Goal: Task Accomplishment & Management: Manage account settings

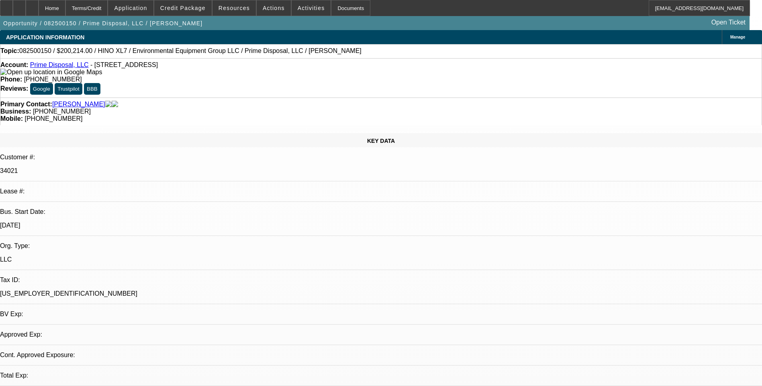
select select "0.1"
select select "0"
select select "0.1"
select select "0"
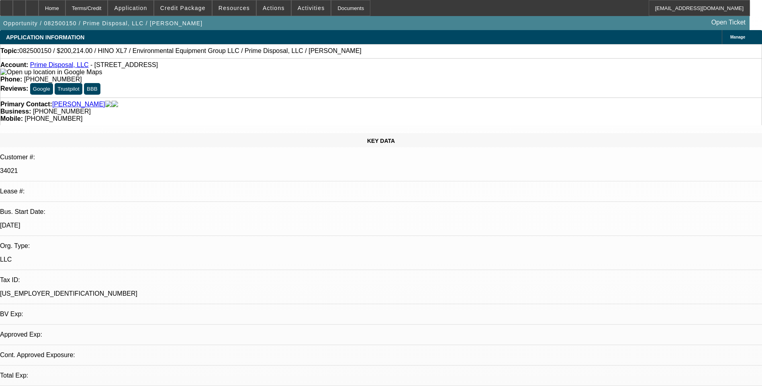
select select "0"
select select "0.1"
select select "0"
select select "0.1"
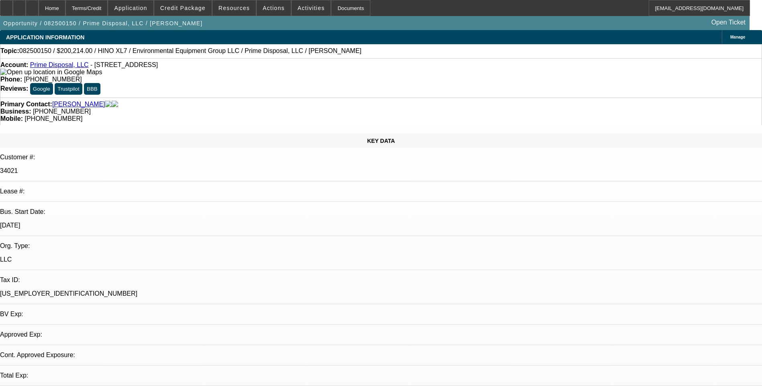
select select "0"
select select "1"
select select "6"
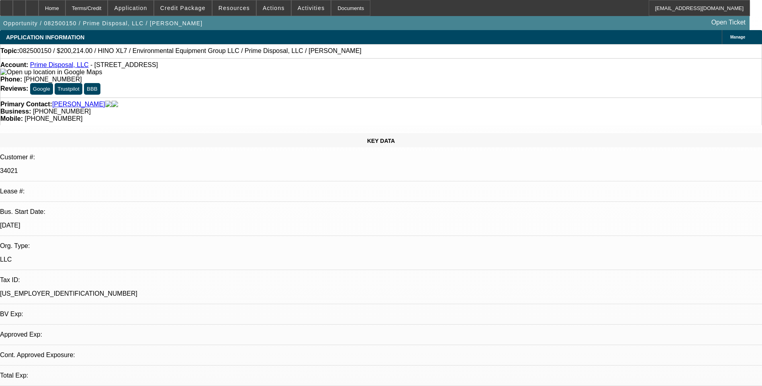
select select "1"
select select "6"
select select "1"
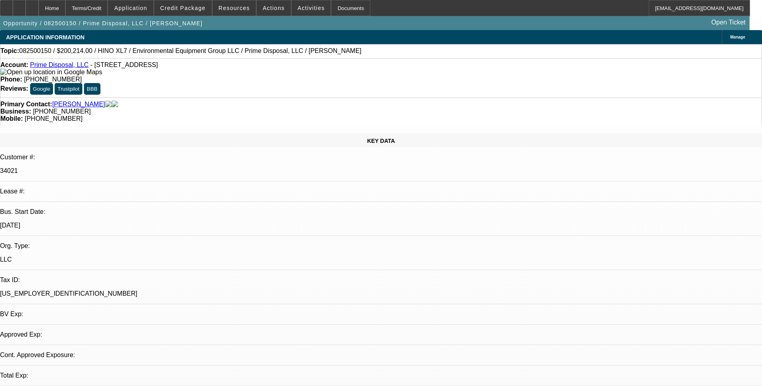
select select "6"
select select "1"
select select "6"
click at [32, 5] on icon at bounding box center [32, 5] width 0 height 0
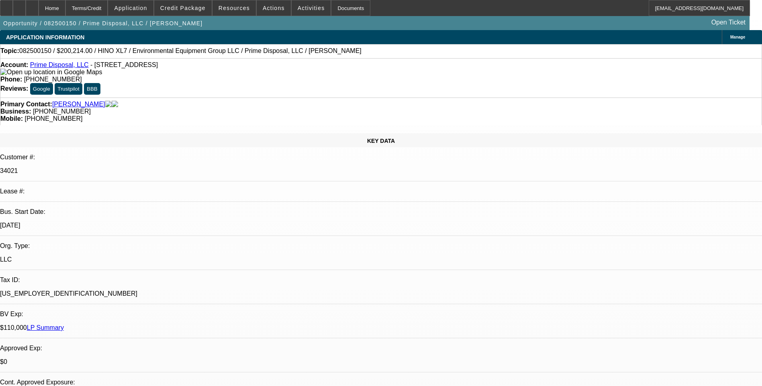
select select "0.1"
select select "0"
select select "0.1"
select select "0"
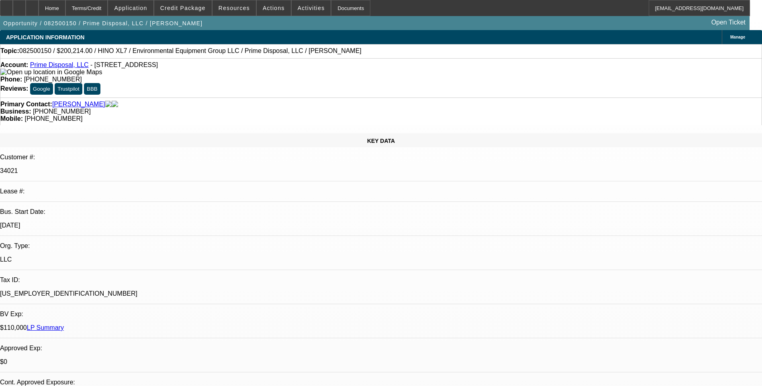
select select "0"
select select "0.1"
select select "0"
select select "0.1"
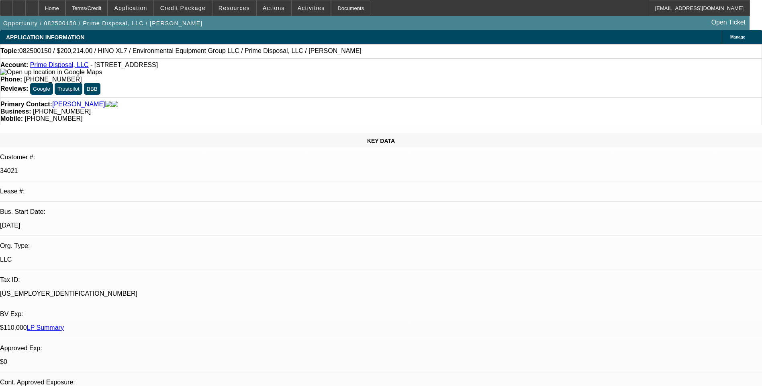
select select "0"
select select "1"
select select "6"
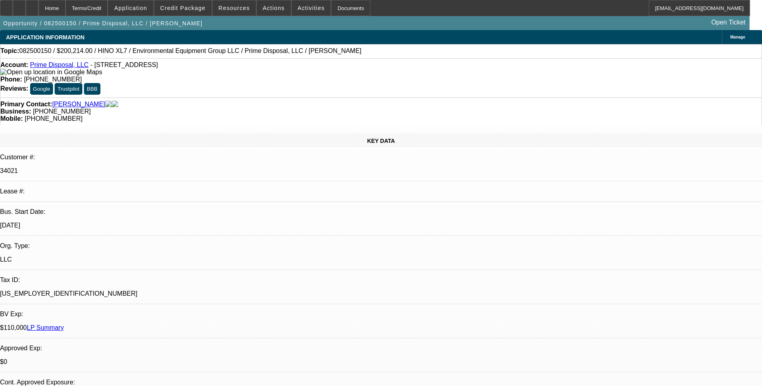
select select "1"
select select "6"
select select "1"
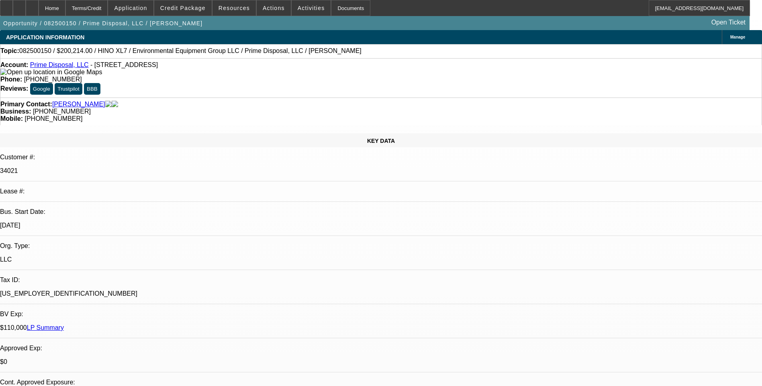
select select "6"
select select "1"
select select "6"
click at [108, 9] on div "Terms/Credit" at bounding box center [86, 8] width 43 height 16
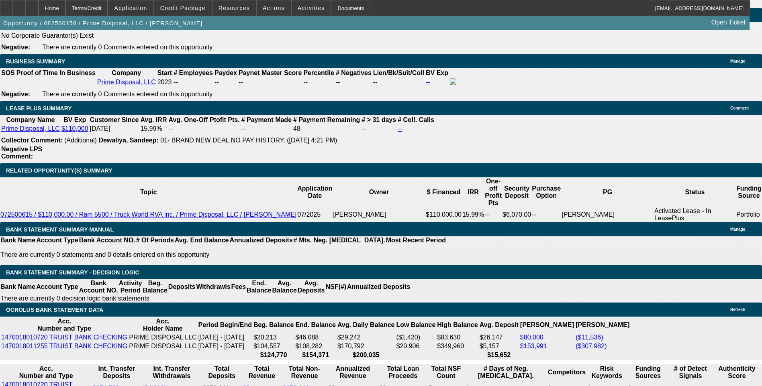
scroll to position [1328, 0]
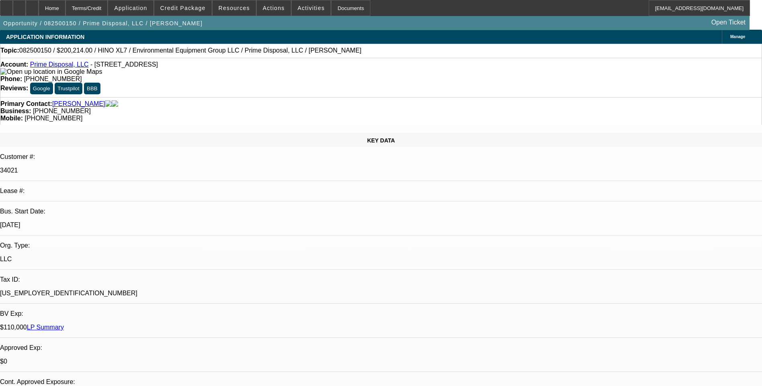
scroll to position [0, 0]
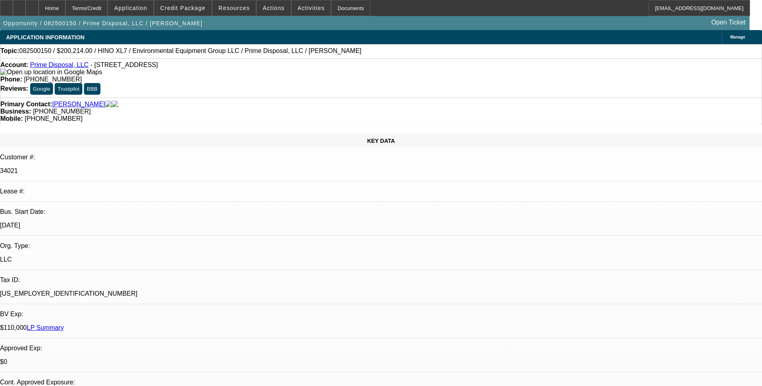
drag, startPoint x: 89, startPoint y: 66, endPoint x: 179, endPoint y: 68, distance: 89.6
click at [158, 68] on span "- [STREET_ADDRESS]" at bounding box center [123, 64] width 67 height 7
drag, startPoint x: 178, startPoint y: 67, endPoint x: 168, endPoint y: 65, distance: 9.8
copy span "[STREET_ADDRESS]"
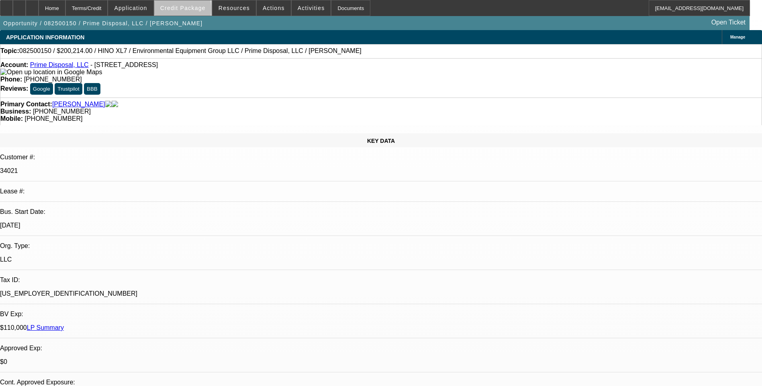
click at [195, 11] on span "Credit Package" at bounding box center [182, 8] width 45 height 6
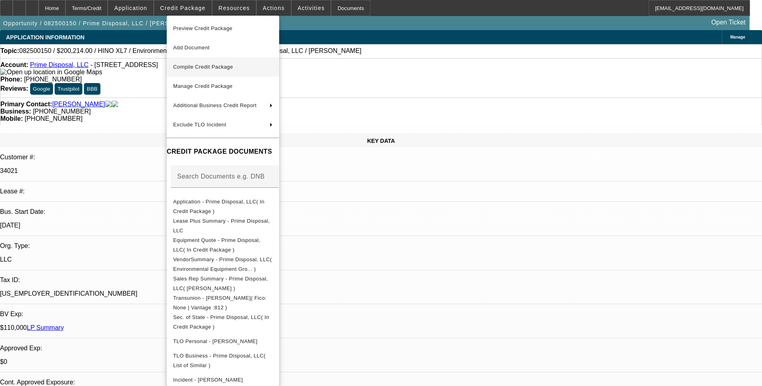
click at [243, 65] on span "Compile Credit Package" at bounding box center [223, 67] width 100 height 10
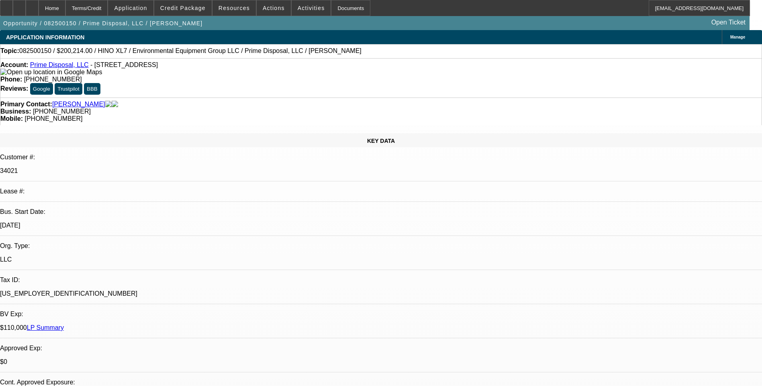
select select "0.1"
select select "0"
select select "6"
select select "0.1"
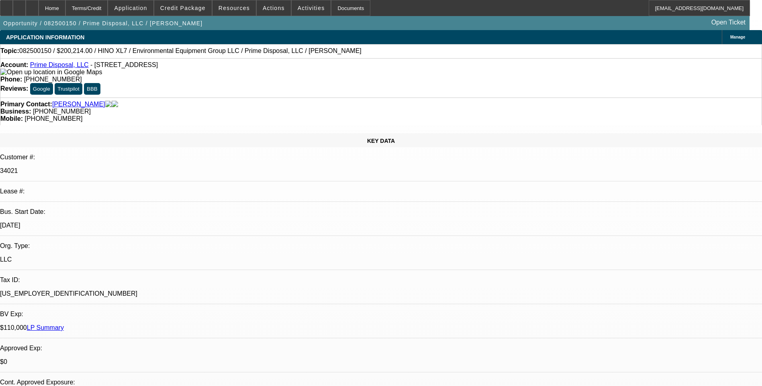
select select "0"
select select "6"
select select "0.1"
select select "0"
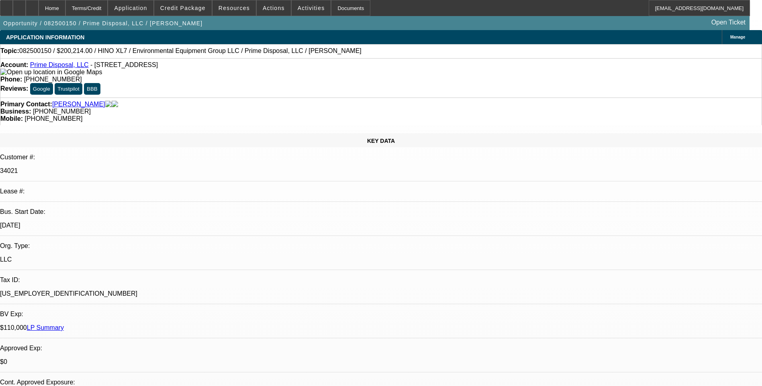
select select "0"
select select "6"
select select "0.1"
select select "0"
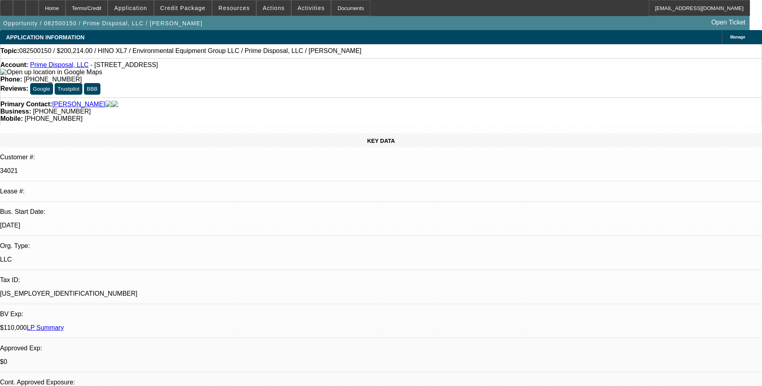
select select "6"
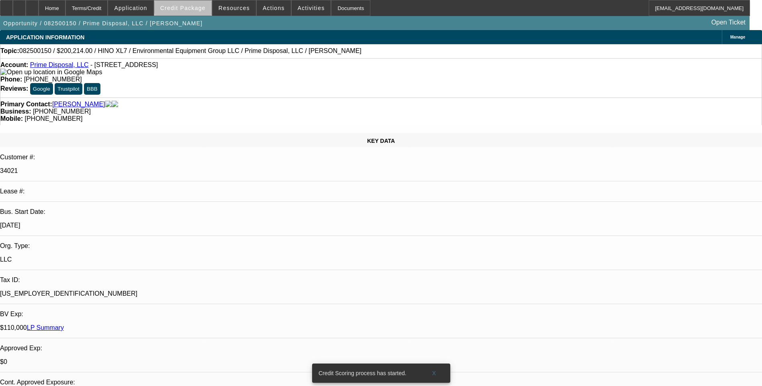
click at [197, 6] on span "Credit Package" at bounding box center [182, 8] width 45 height 6
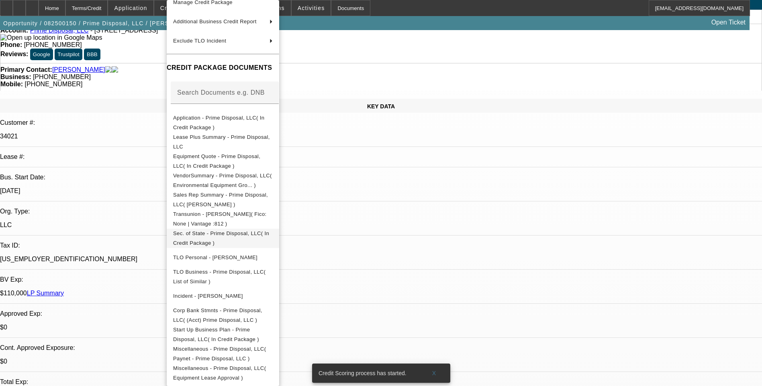
scroll to position [161, 0]
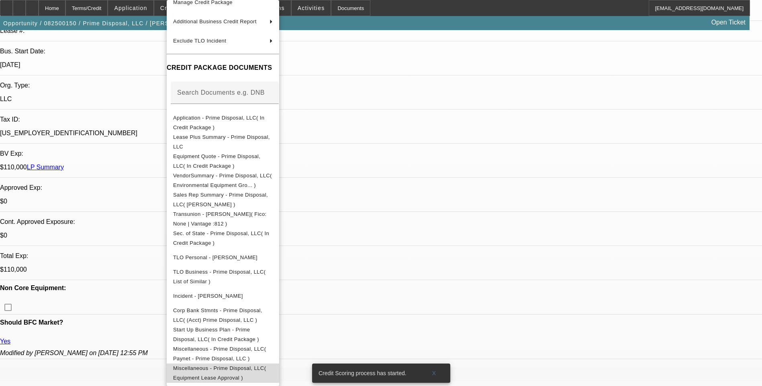
click at [266, 366] on span "Miscellaneous - Prime Disposal, LLC( Equipment Lease Approval )" at bounding box center [219, 374] width 93 height 16
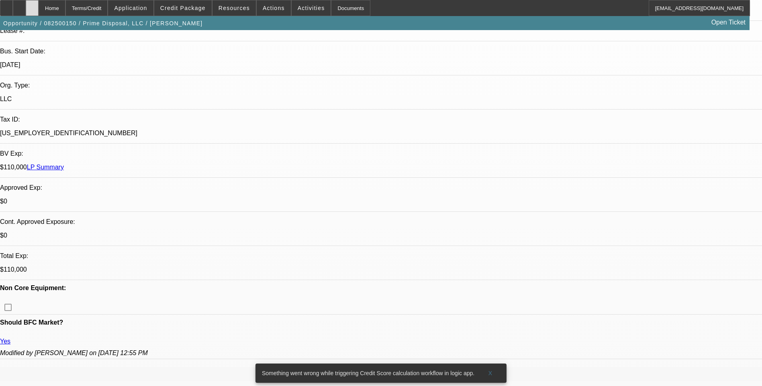
click at [39, 6] on div at bounding box center [32, 8] width 13 height 16
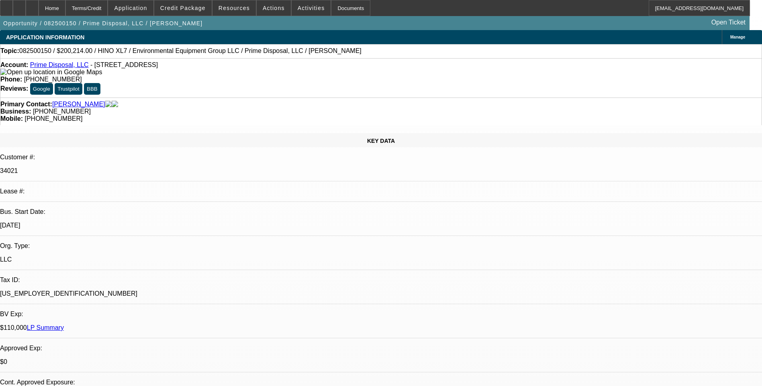
select select "0.1"
select select "0"
select select "0.1"
select select "0"
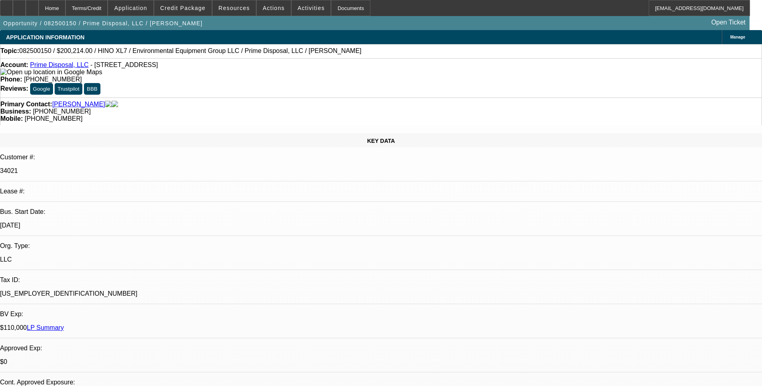
select select "0"
select select "0.1"
select select "0"
select select "0.1"
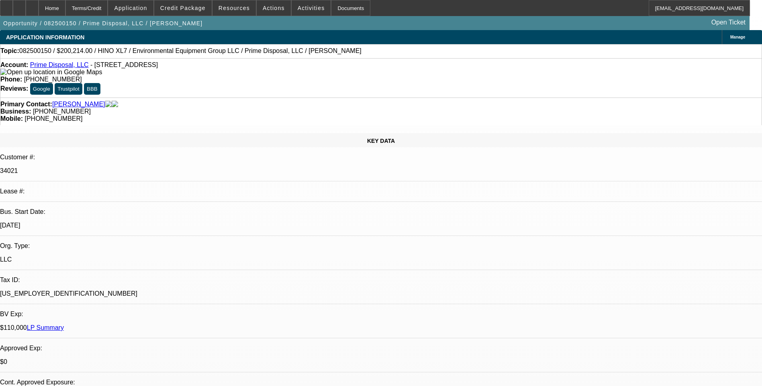
select select "0"
select select "1"
select select "6"
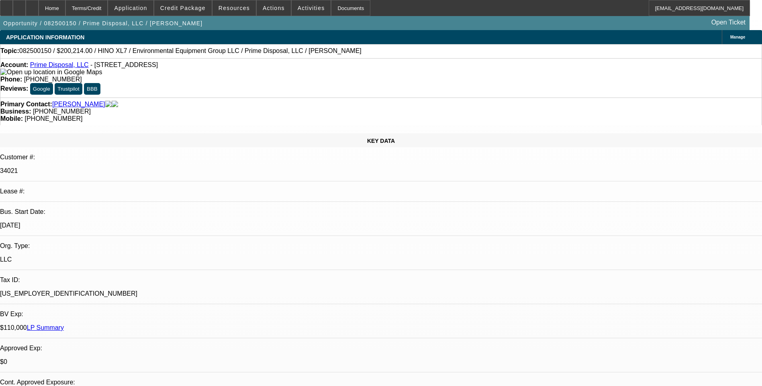
select select "1"
select select "6"
select select "1"
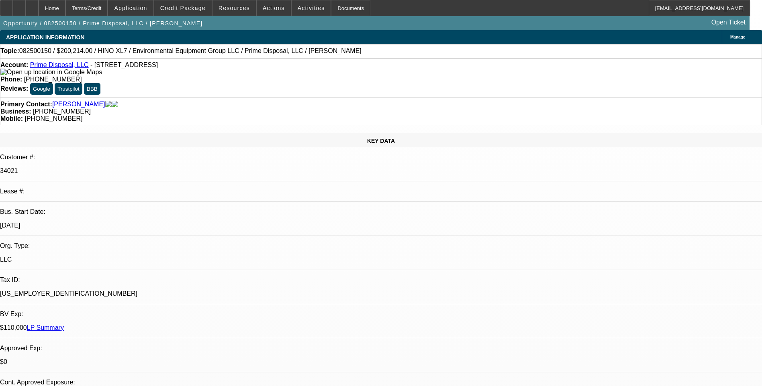
select select "6"
select select "1"
select select "6"
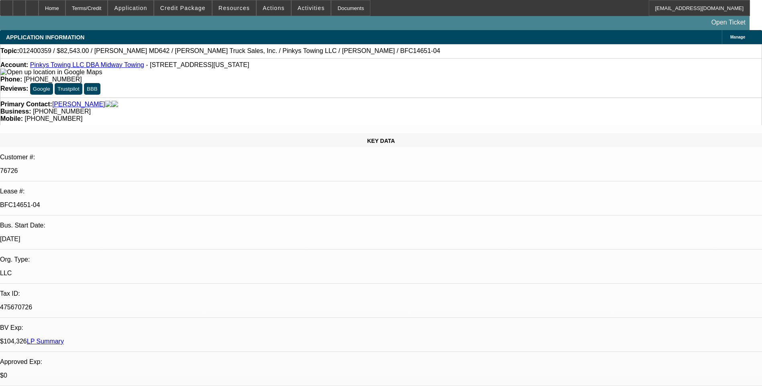
select select "0"
select select "2"
select select "0.1"
select select "0"
select select "2"
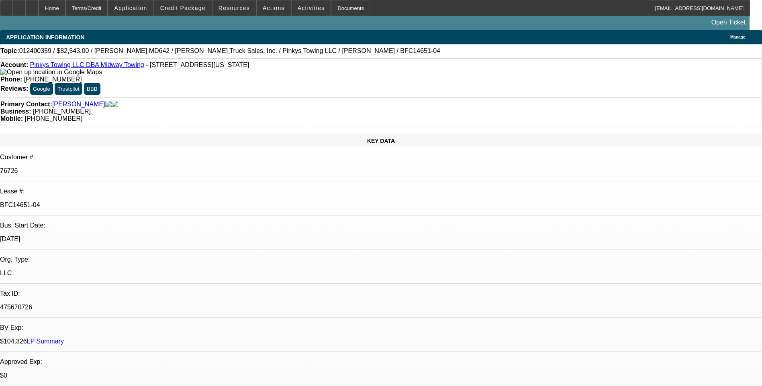
select select "0.1"
select select "1"
select select "2"
select select "4"
select select "1"
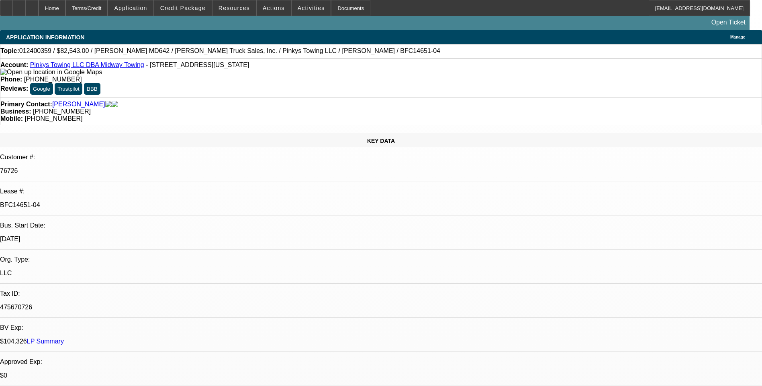
select select "2"
select select "4"
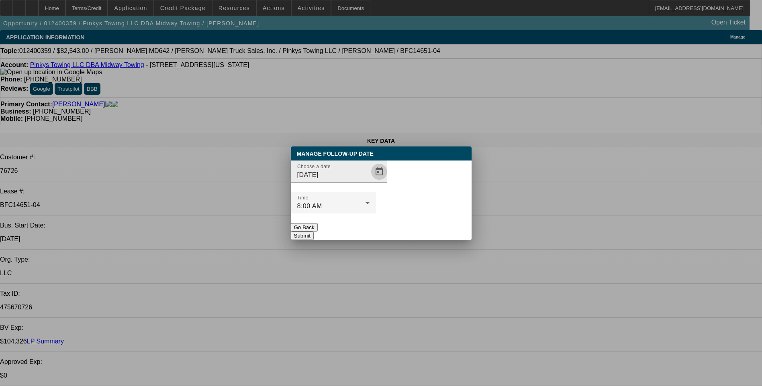
click at [370, 182] on span "Open calendar" at bounding box center [379, 171] width 19 height 19
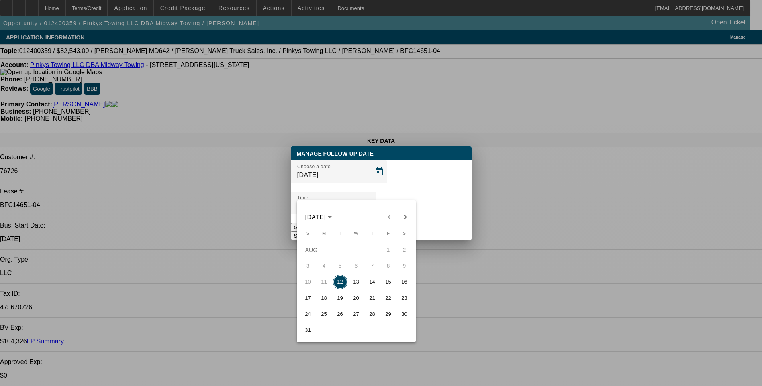
click at [374, 286] on span "14" at bounding box center [372, 282] width 14 height 14
type input "8/14/2025"
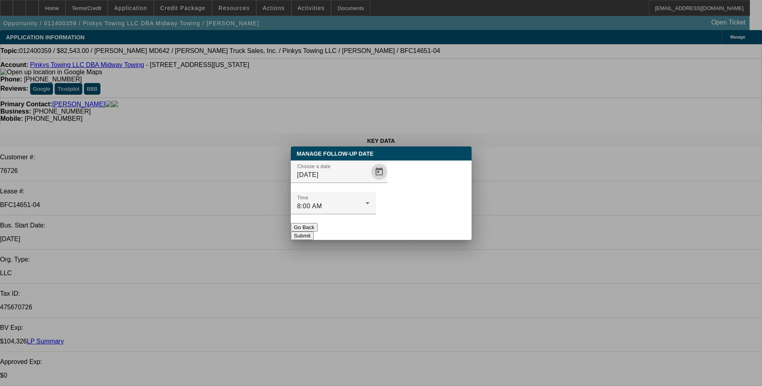
click at [314, 232] on button "Submit" at bounding box center [302, 236] width 23 height 8
